Goal: Task Accomplishment & Management: Manage account settings

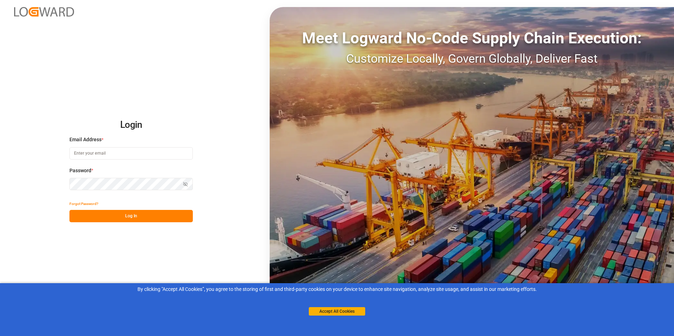
type input "[PERSON_NAME][EMAIL_ADDRESS][DOMAIN_NAME]"
click at [130, 213] on button "Log In" at bounding box center [130, 216] width 123 height 12
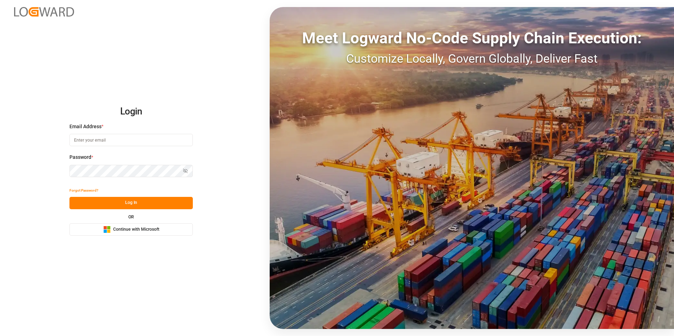
type input "[PERSON_NAME][EMAIL_ADDRESS][DOMAIN_NAME]"
click at [130, 199] on button "Log In" at bounding box center [130, 203] width 123 height 12
